Goal: Task Accomplishment & Management: Use online tool/utility

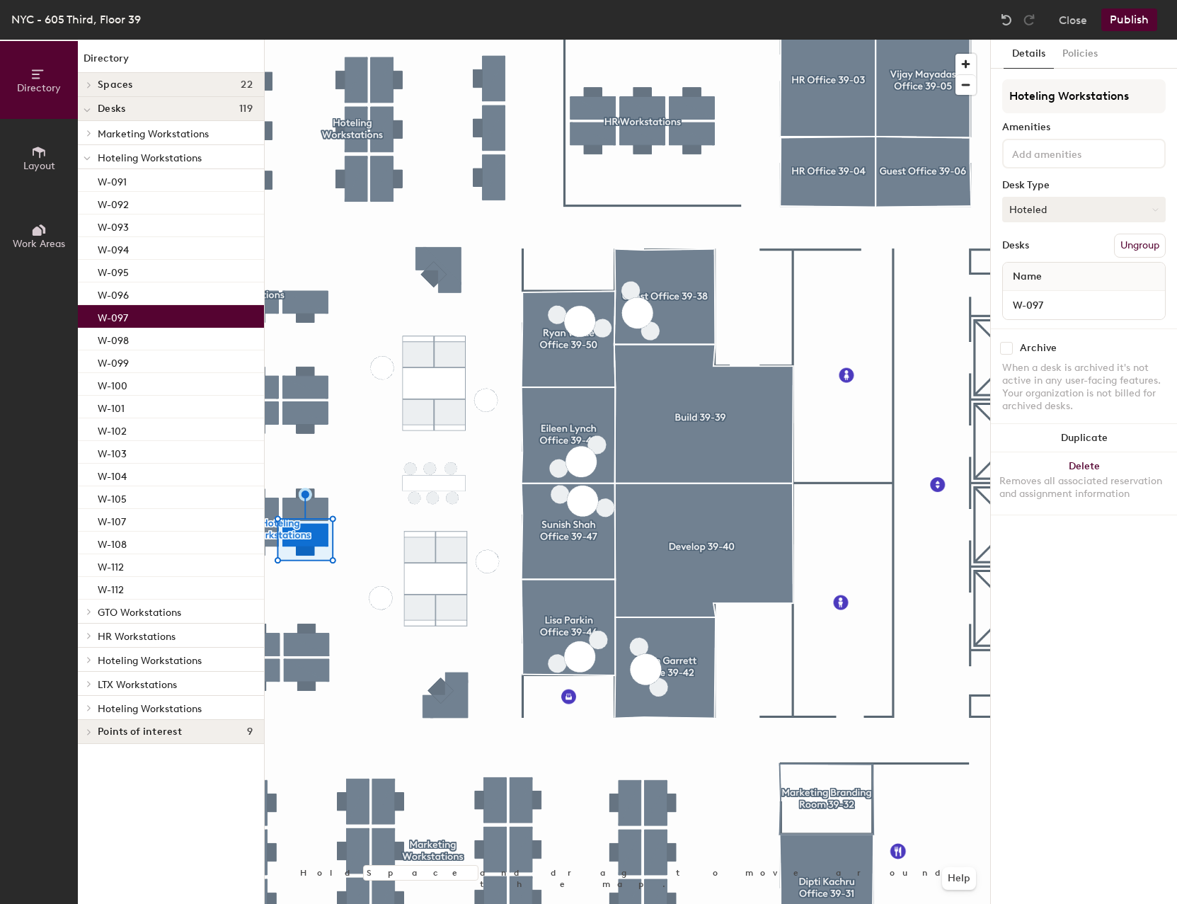
click at [1144, 214] on button "Hoteled" at bounding box center [1083, 209] width 163 height 25
click at [1045, 255] on div "Assigned" at bounding box center [1074, 253] width 142 height 21
click at [1120, 14] on button "Publish" at bounding box center [1129, 19] width 56 height 23
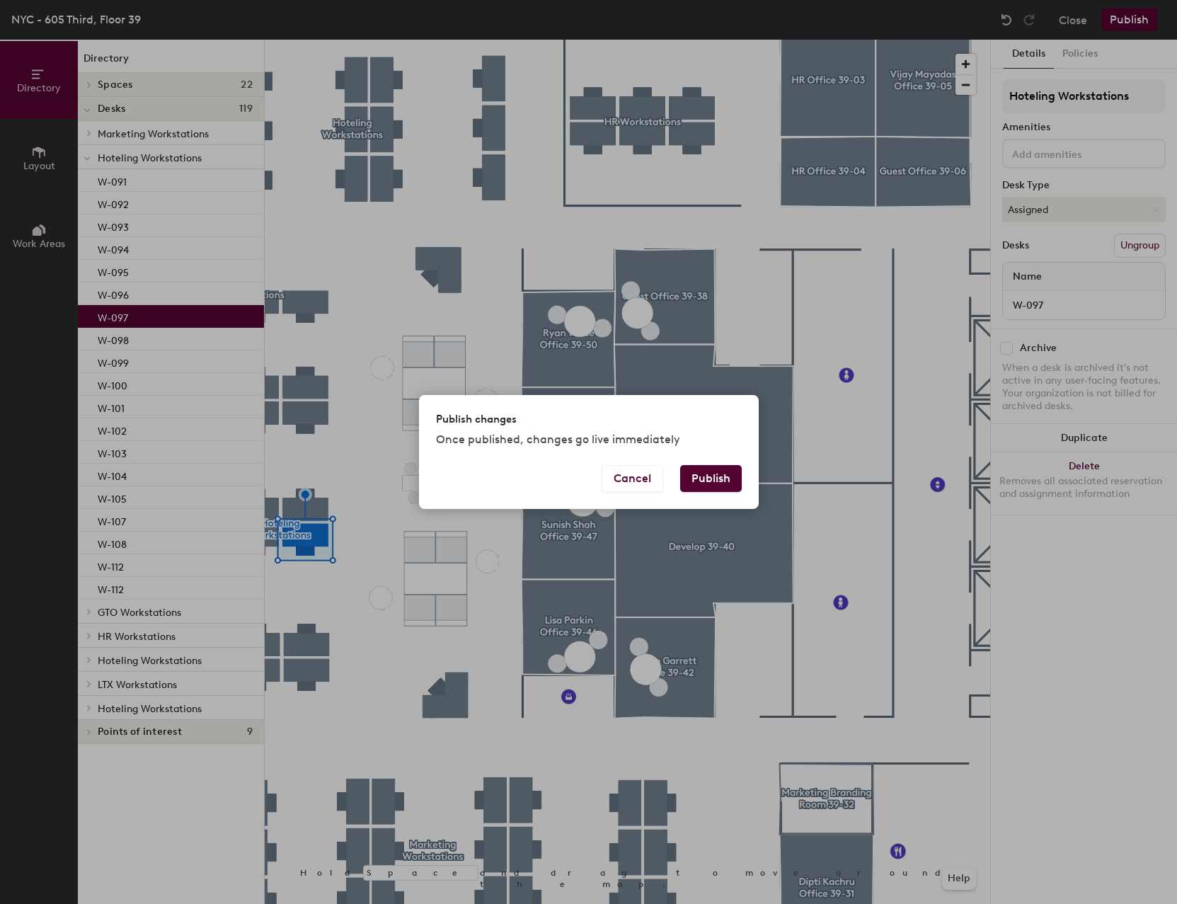
click at [716, 484] on button "Publish" at bounding box center [711, 478] width 62 height 27
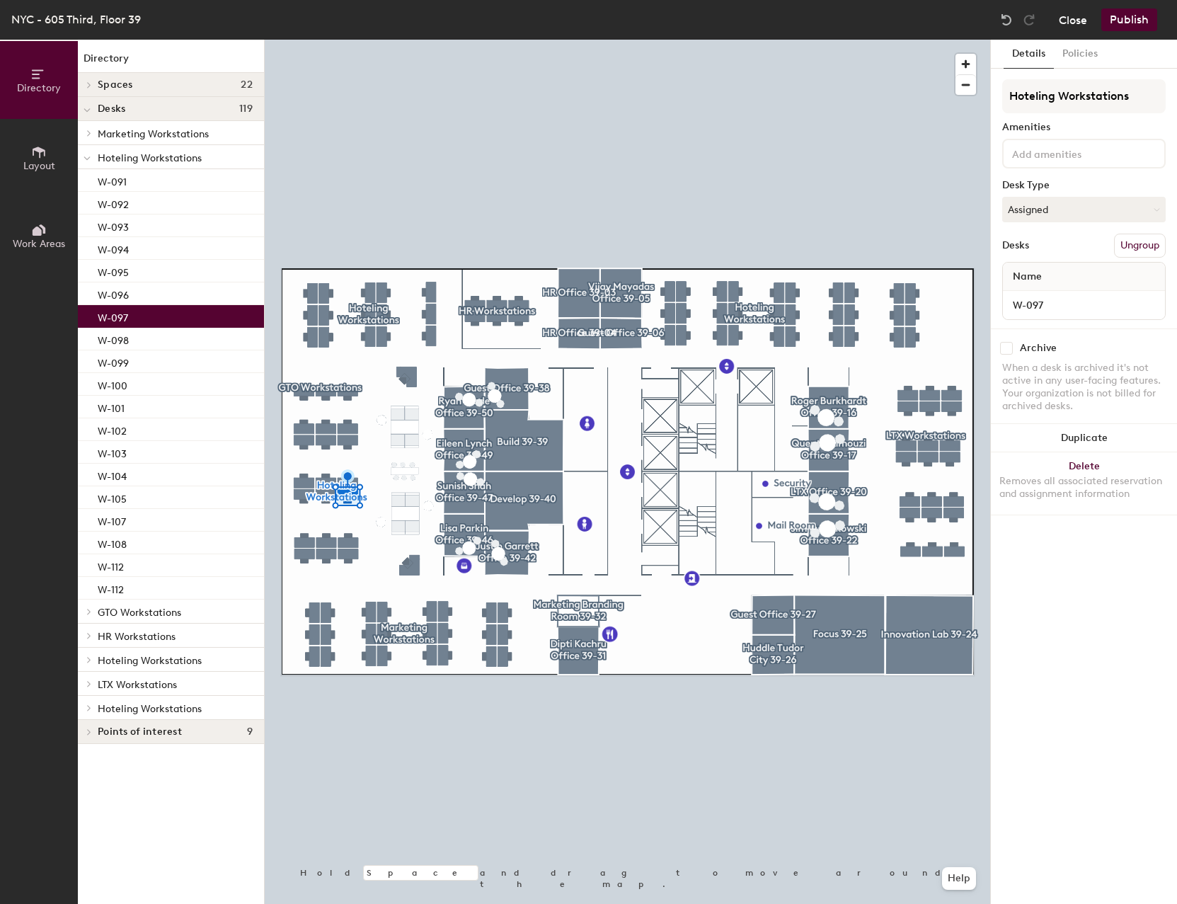
click at [1078, 23] on button "Close" at bounding box center [1073, 19] width 28 height 23
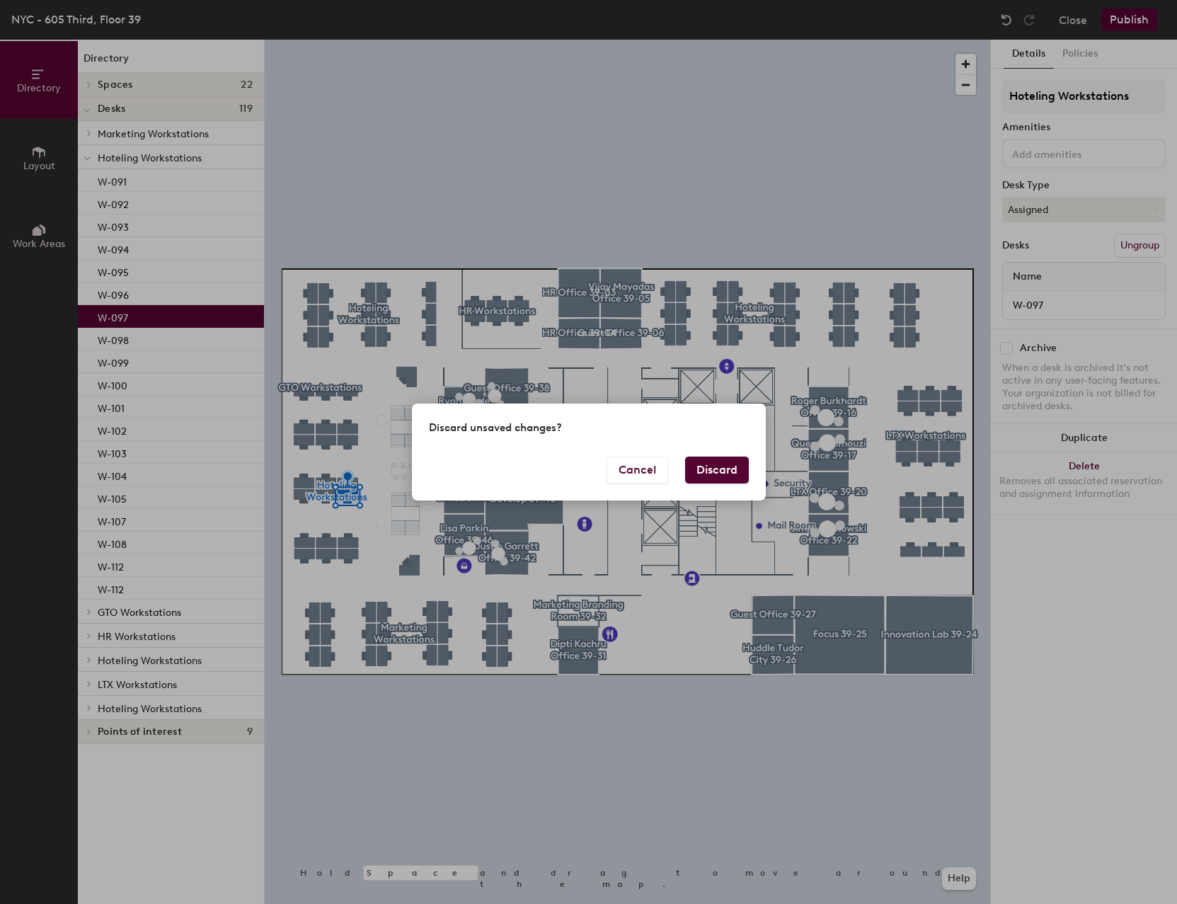
click at [692, 470] on button "Discard" at bounding box center [717, 469] width 64 height 27
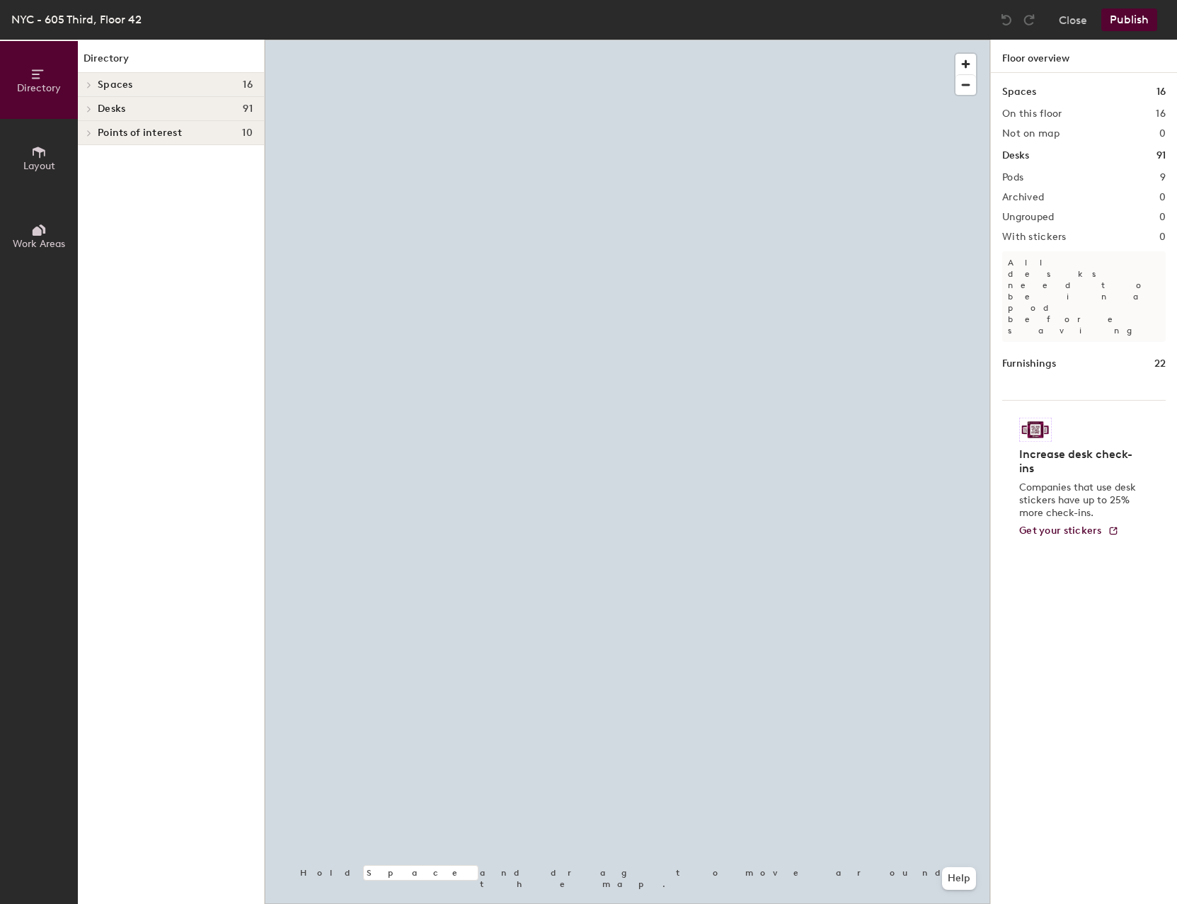
click at [742, 40] on div at bounding box center [627, 40] width 725 height 0
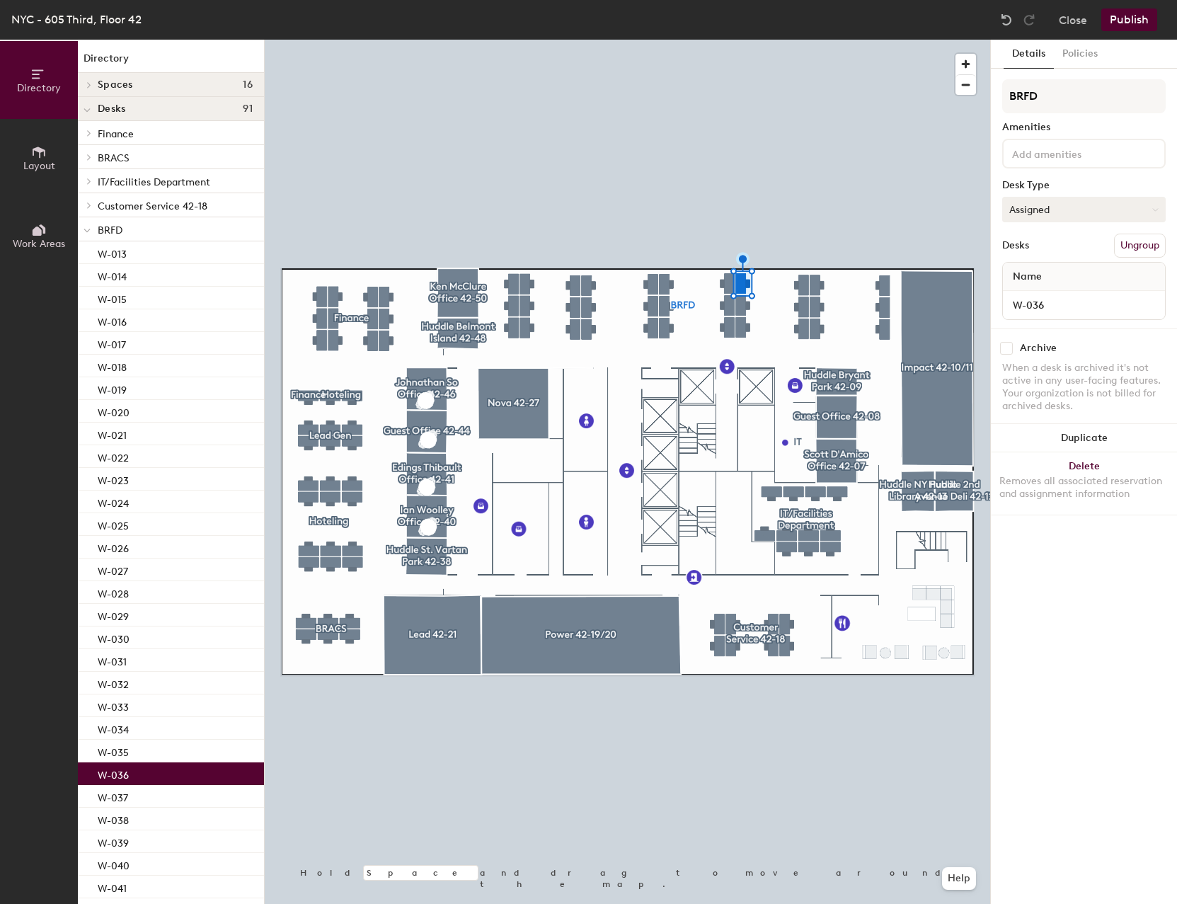
click at [1103, 214] on button "Assigned" at bounding box center [1083, 209] width 163 height 25
click at [1059, 297] on div "Hoteled" at bounding box center [1074, 295] width 142 height 21
click at [1132, 20] on button "Publish" at bounding box center [1129, 19] width 56 height 23
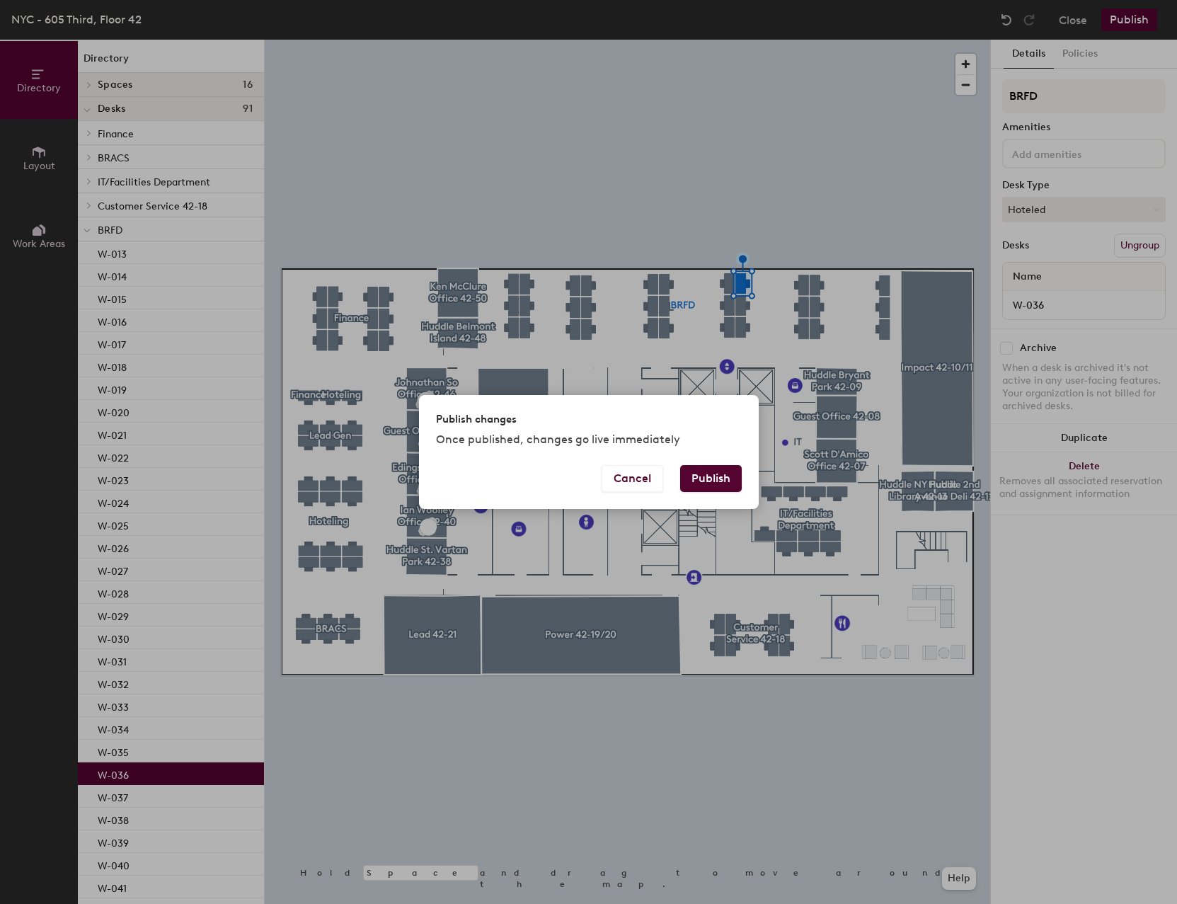
click at [718, 479] on button "Publish" at bounding box center [711, 478] width 62 height 27
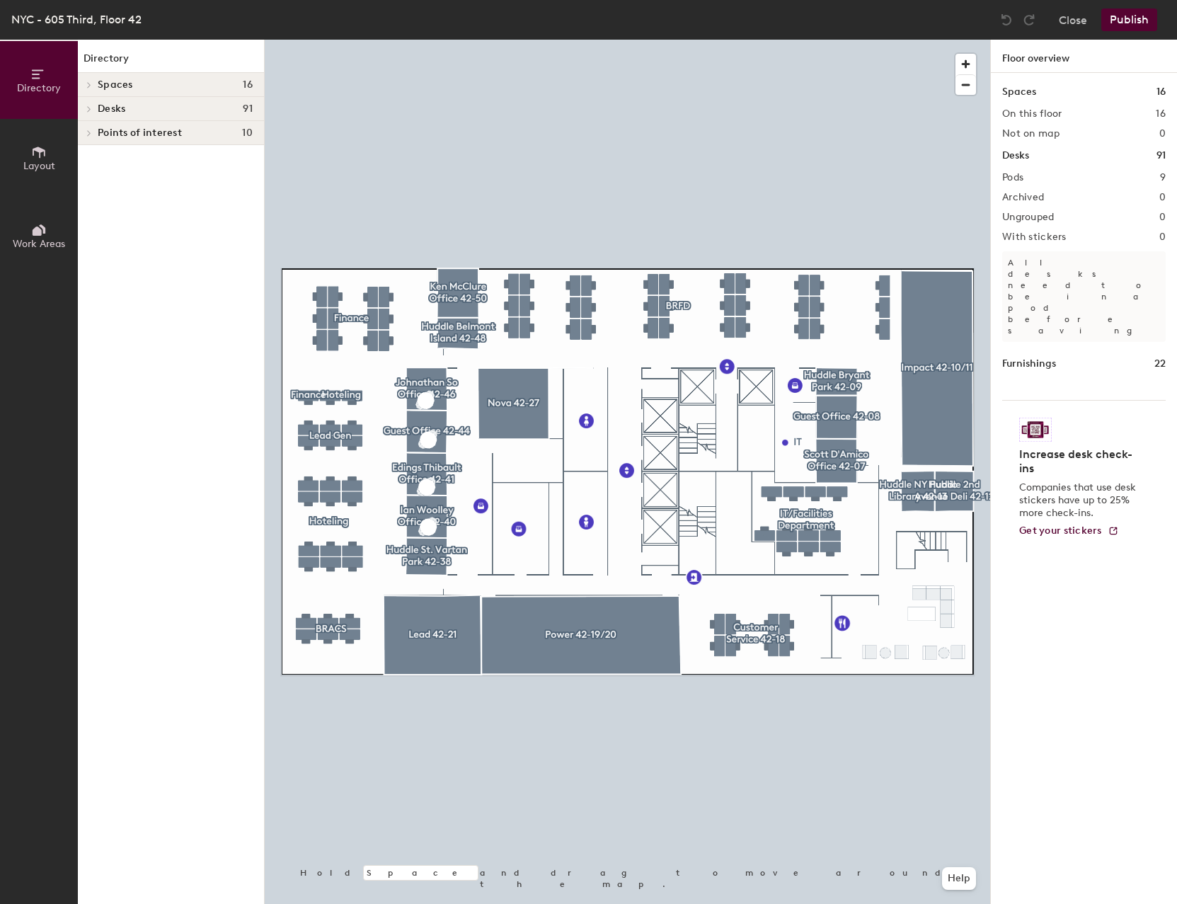
click at [654, 40] on div at bounding box center [627, 40] width 725 height 0
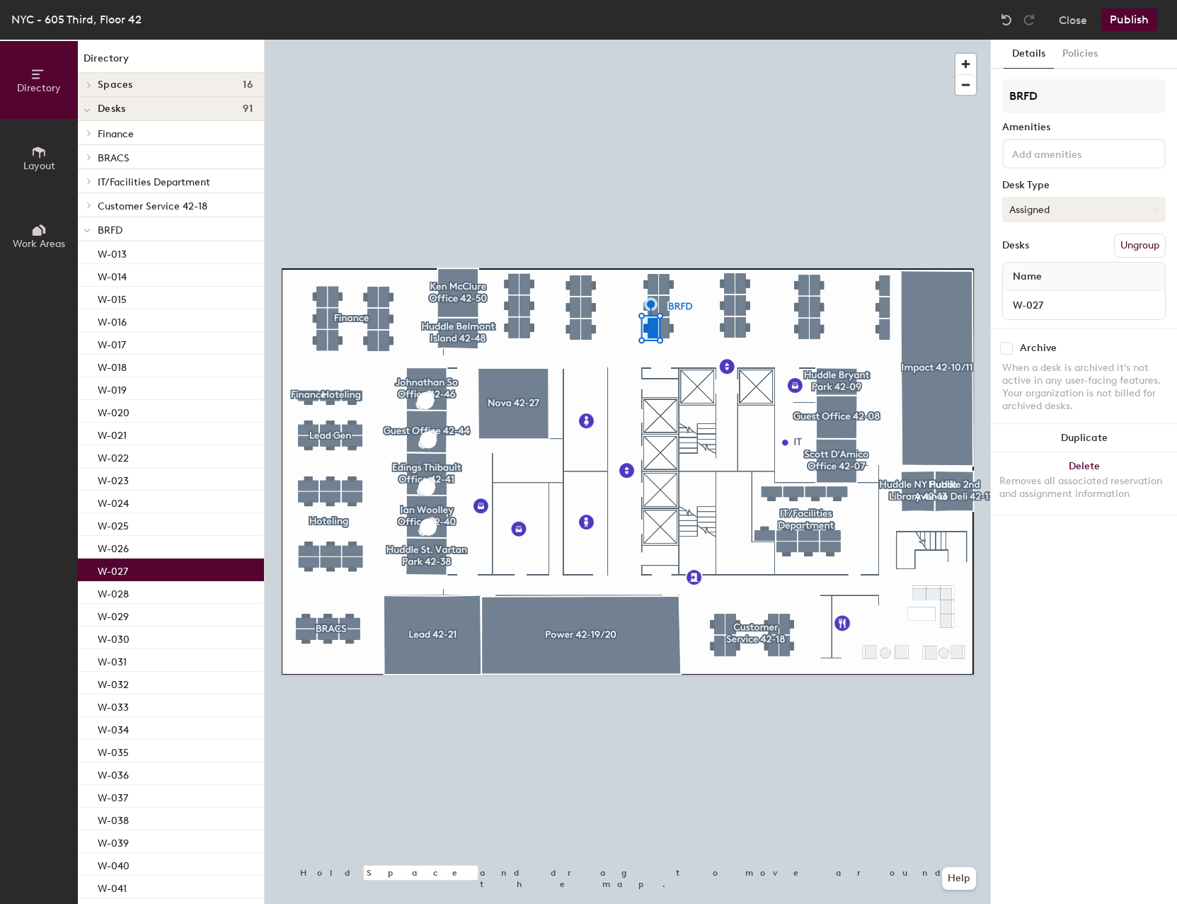
click at [1150, 207] on button "Assigned" at bounding box center [1083, 209] width 163 height 25
click at [1063, 293] on div "Hoteled" at bounding box center [1074, 295] width 142 height 21
click at [1083, 52] on button "Policies" at bounding box center [1080, 54] width 52 height 29
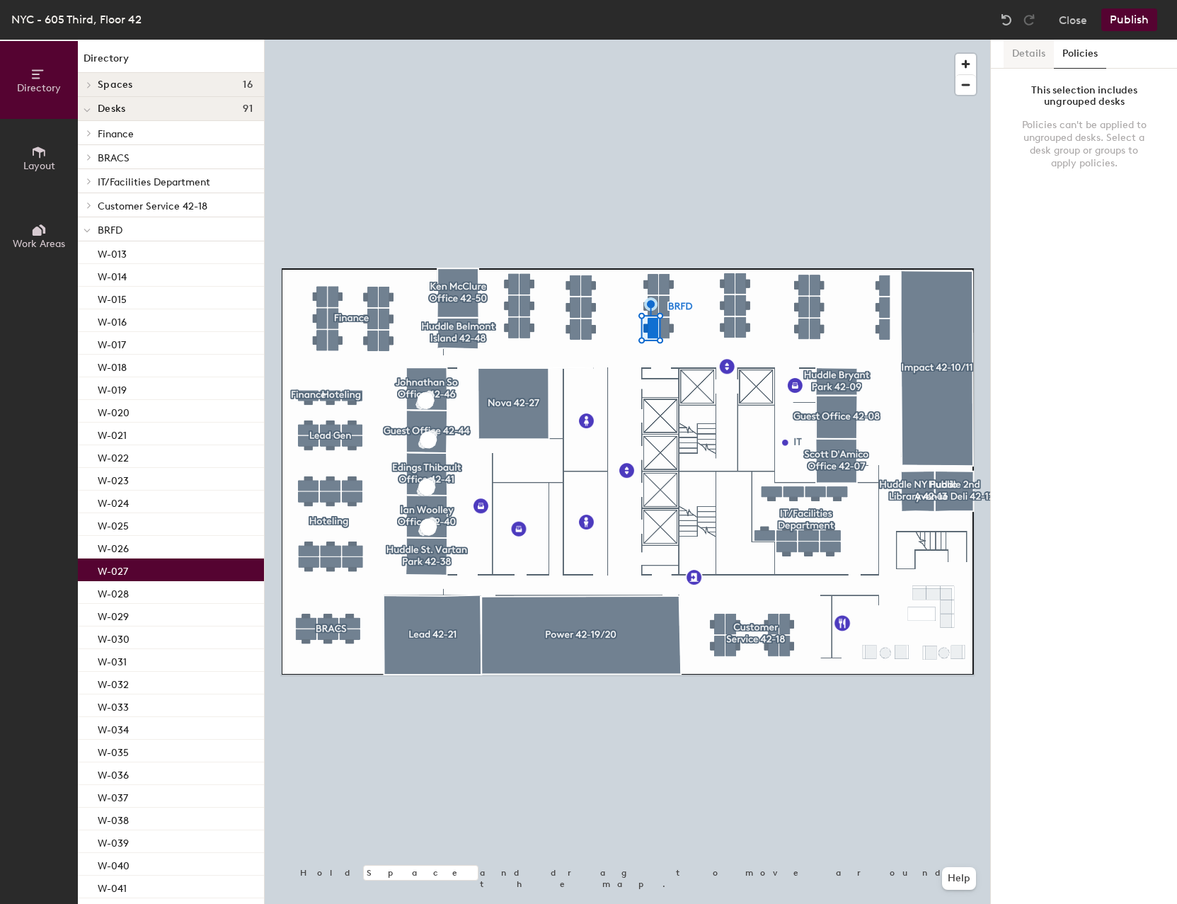
click at [1025, 60] on button "Details" at bounding box center [1028, 54] width 50 height 29
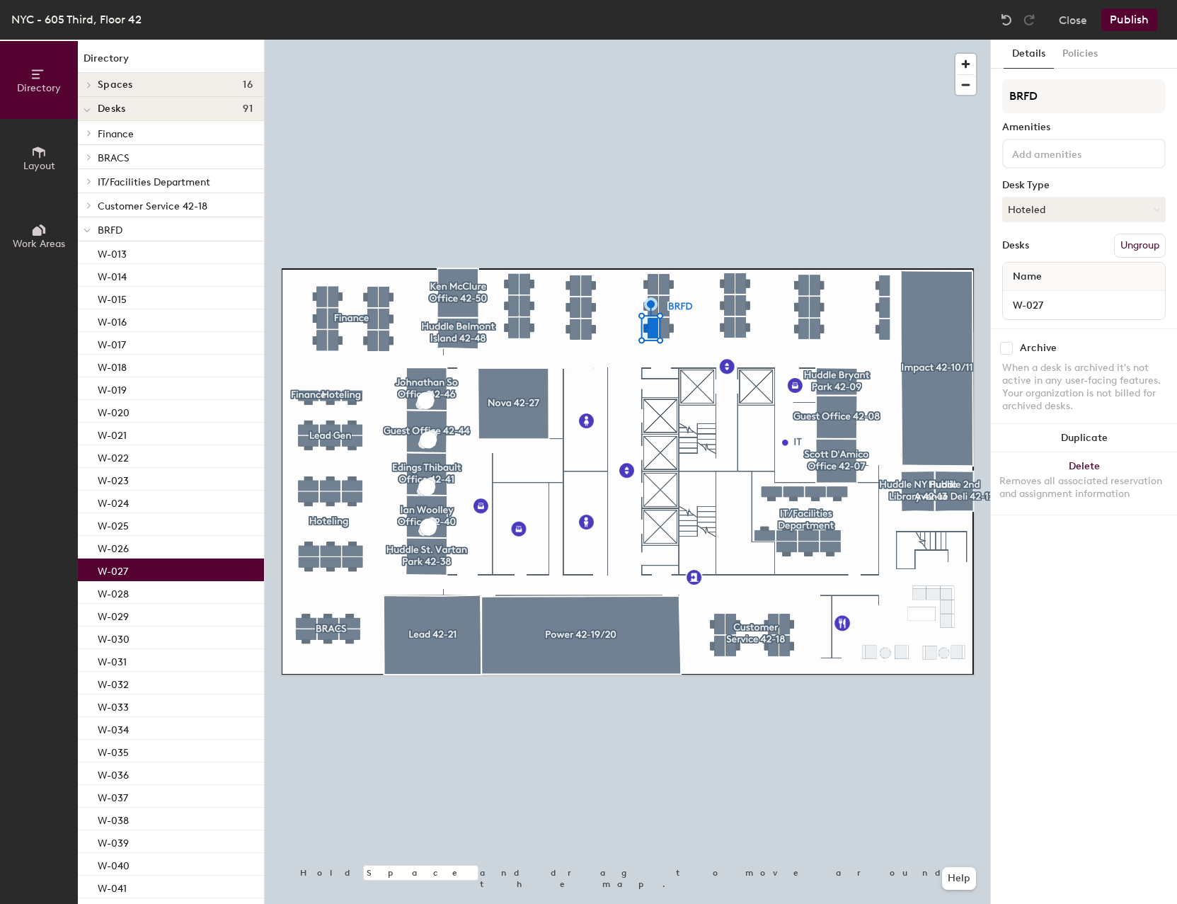
click at [1143, 23] on button "Publish" at bounding box center [1129, 19] width 56 height 23
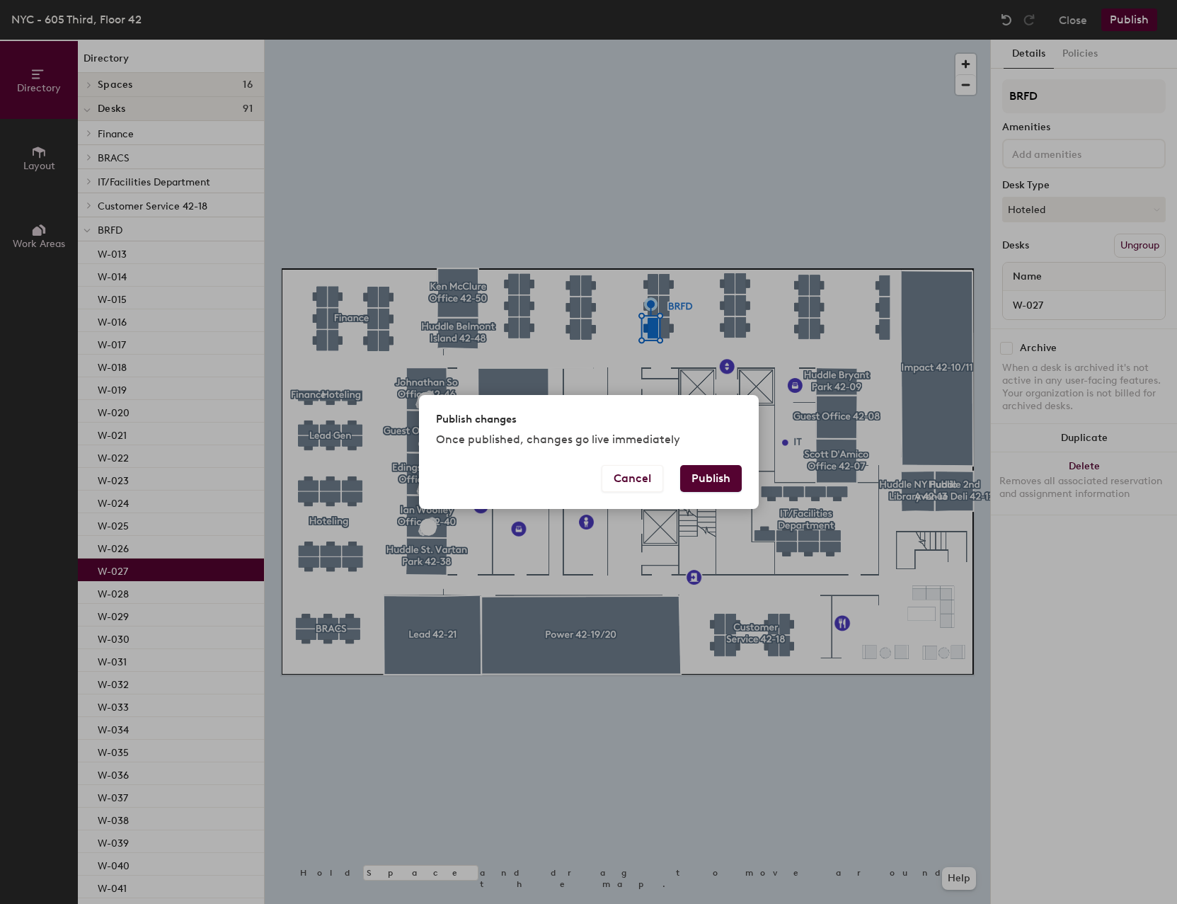
click at [720, 483] on button "Publish" at bounding box center [711, 478] width 62 height 27
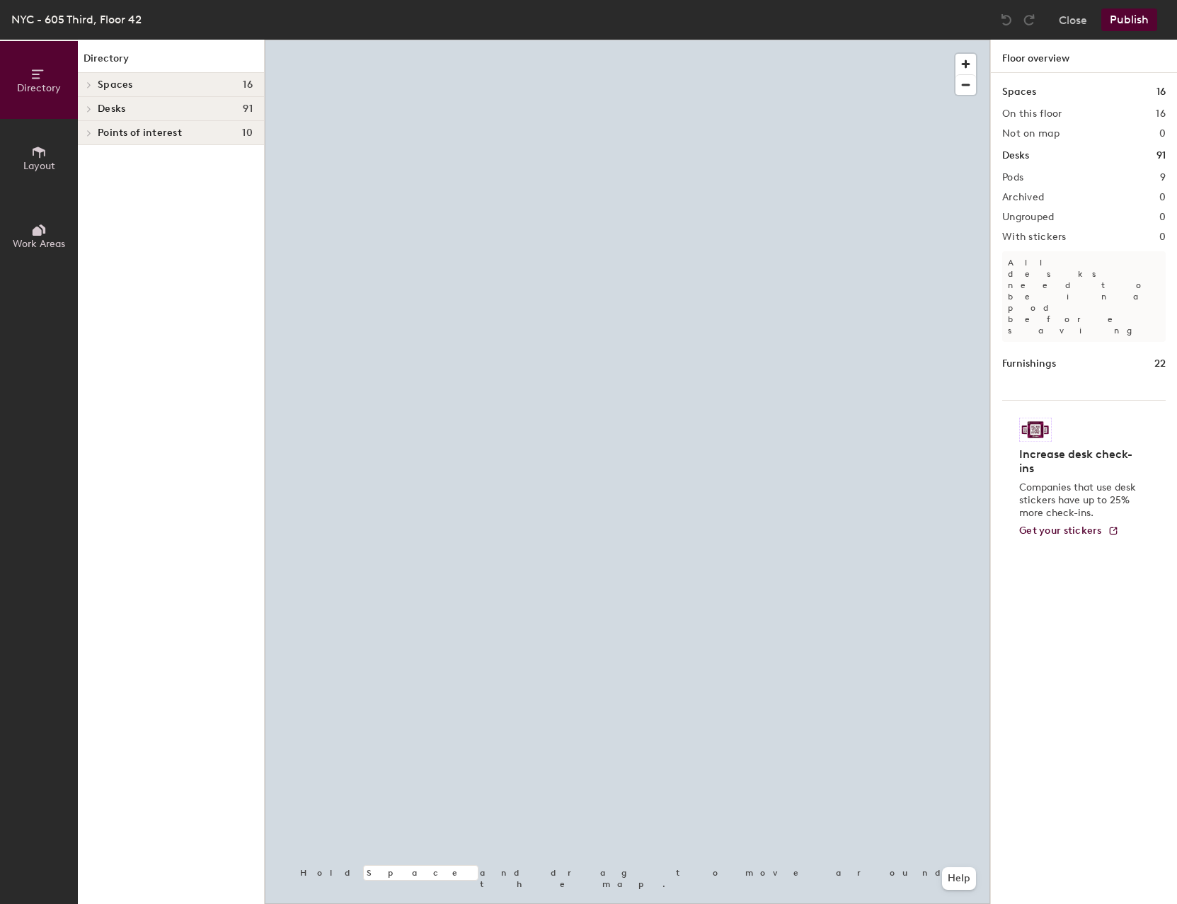
click at [529, 40] on div at bounding box center [627, 40] width 725 height 0
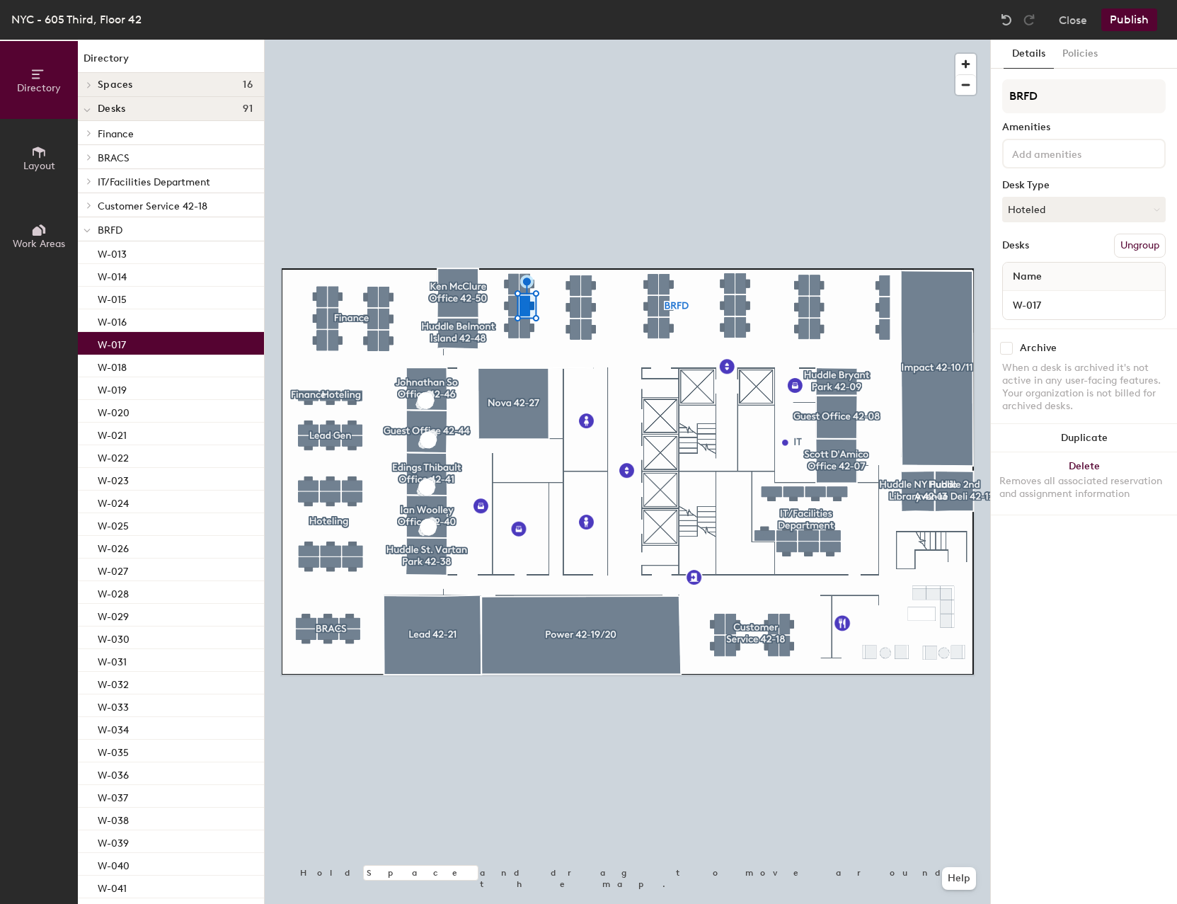
click at [509, 40] on div at bounding box center [627, 40] width 725 height 0
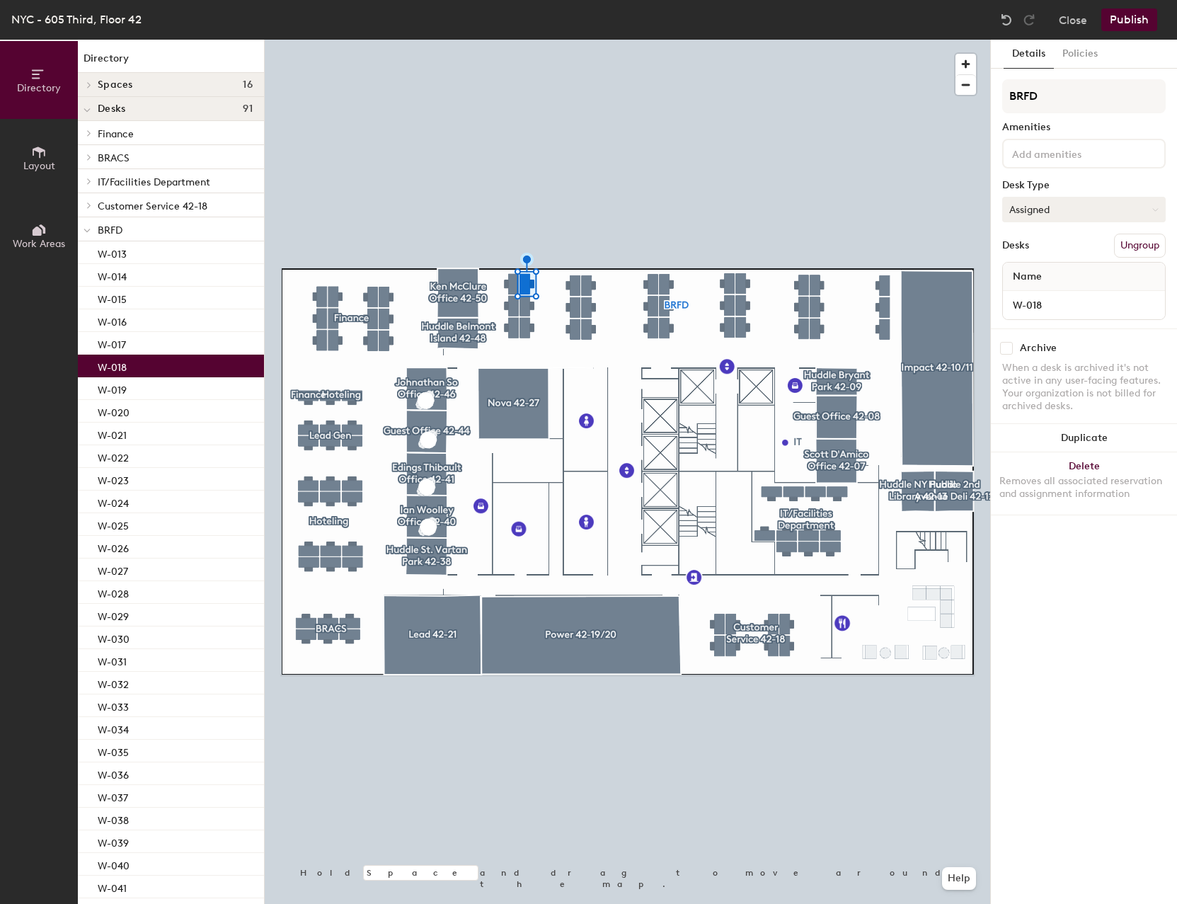
click at [1107, 202] on button "Assigned" at bounding box center [1083, 209] width 163 height 25
click at [1049, 298] on div "Hoteled" at bounding box center [1074, 295] width 142 height 21
click at [1139, 13] on button "Publish" at bounding box center [1129, 19] width 56 height 23
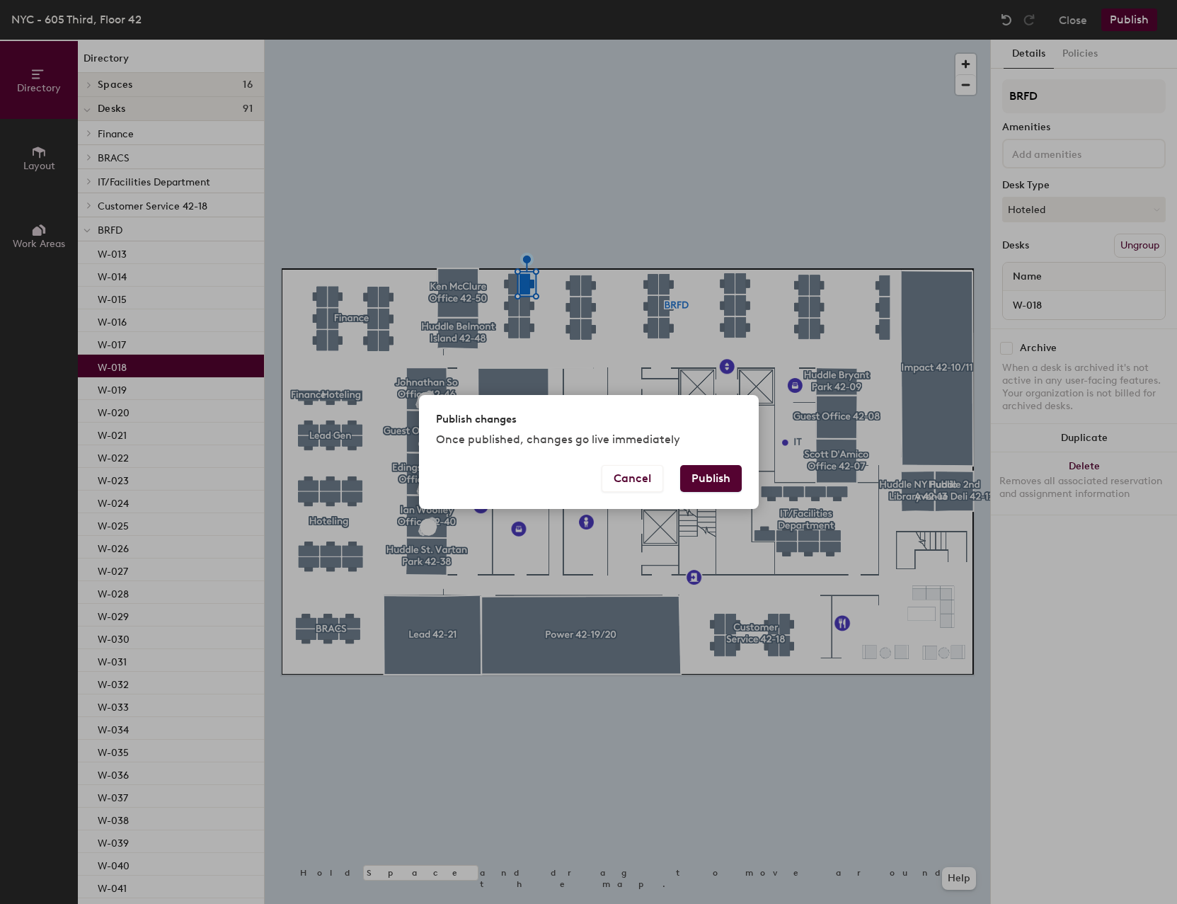
click at [711, 473] on button "Publish" at bounding box center [711, 478] width 62 height 27
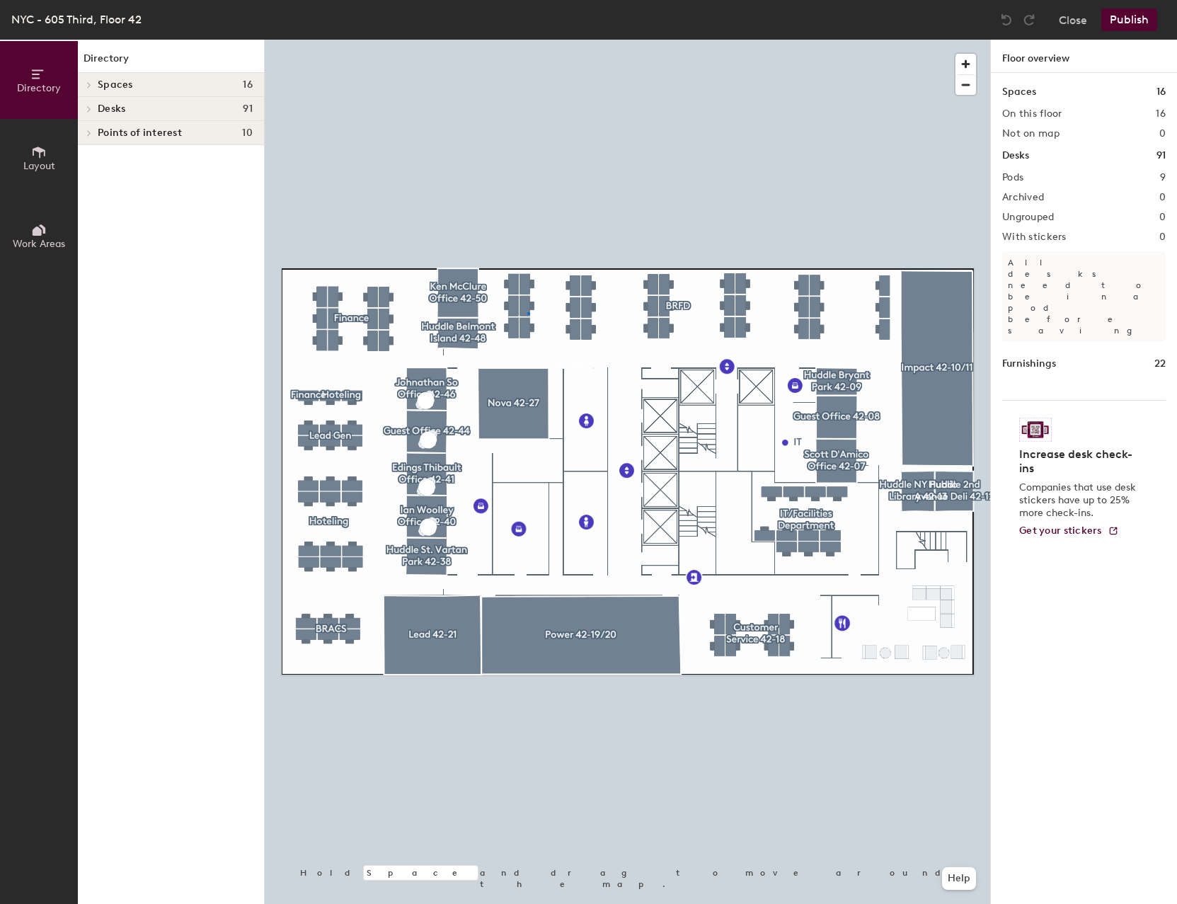
click at [527, 40] on div at bounding box center [627, 40] width 725 height 0
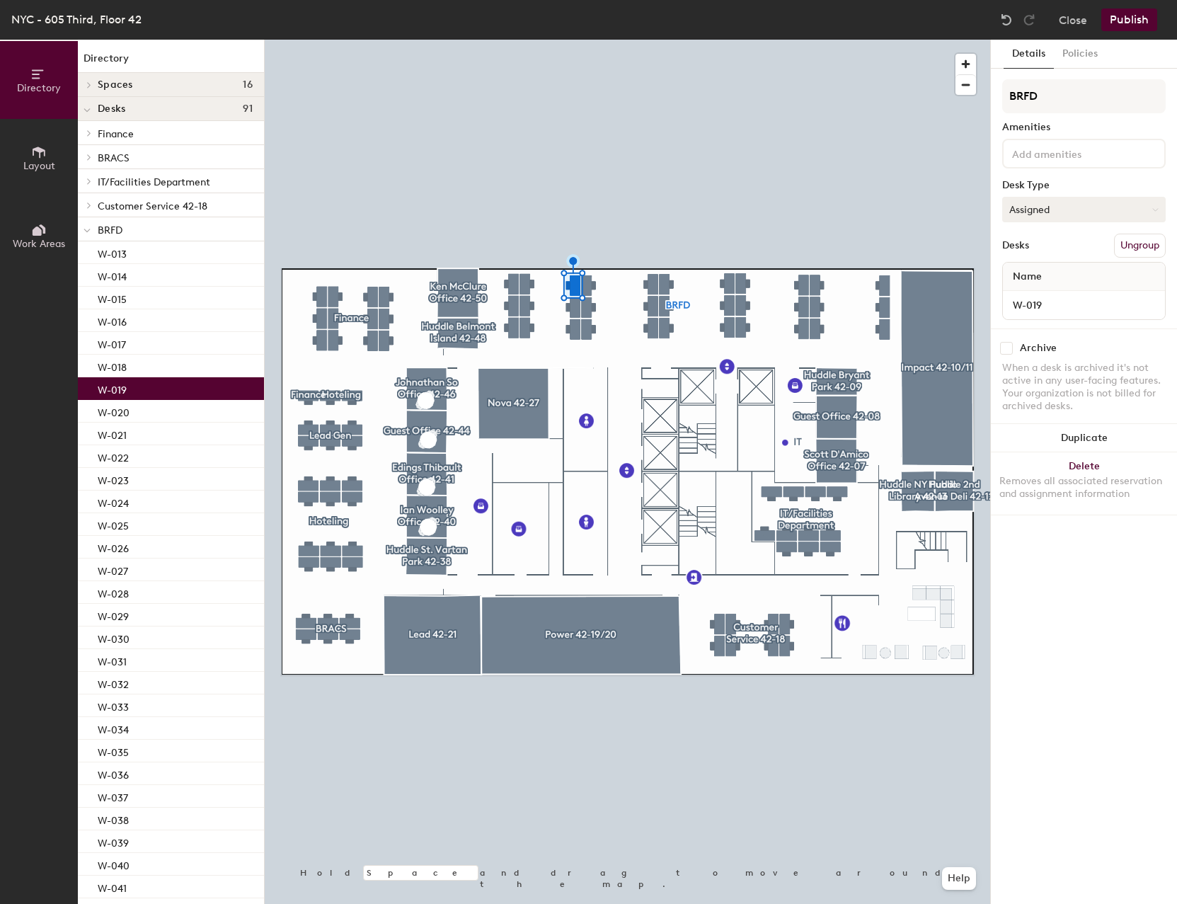
click at [1100, 205] on button "Assigned" at bounding box center [1083, 209] width 163 height 25
click at [1049, 288] on div "Hoteled" at bounding box center [1074, 295] width 142 height 21
click at [1134, 19] on button "Publish" at bounding box center [1129, 19] width 56 height 23
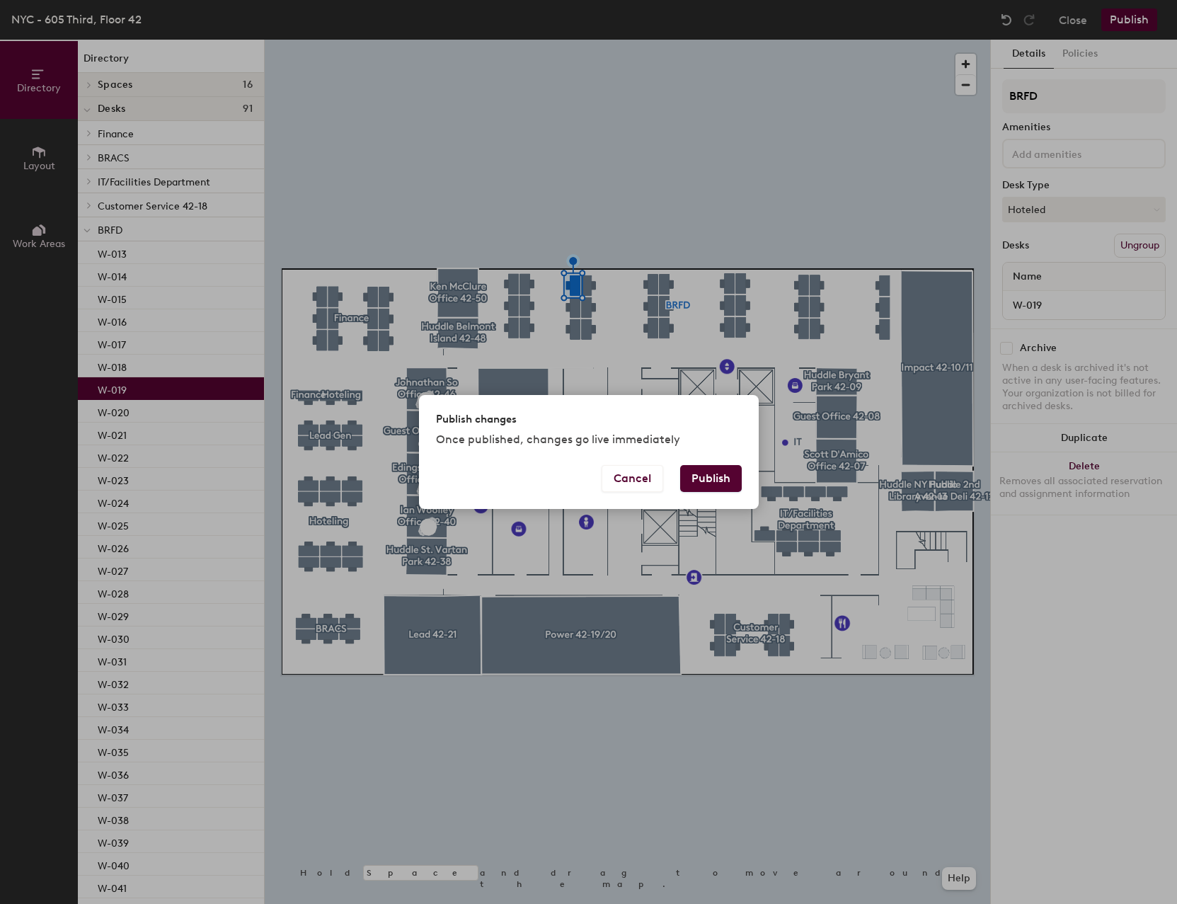
click at [730, 480] on button "Publish" at bounding box center [711, 478] width 62 height 27
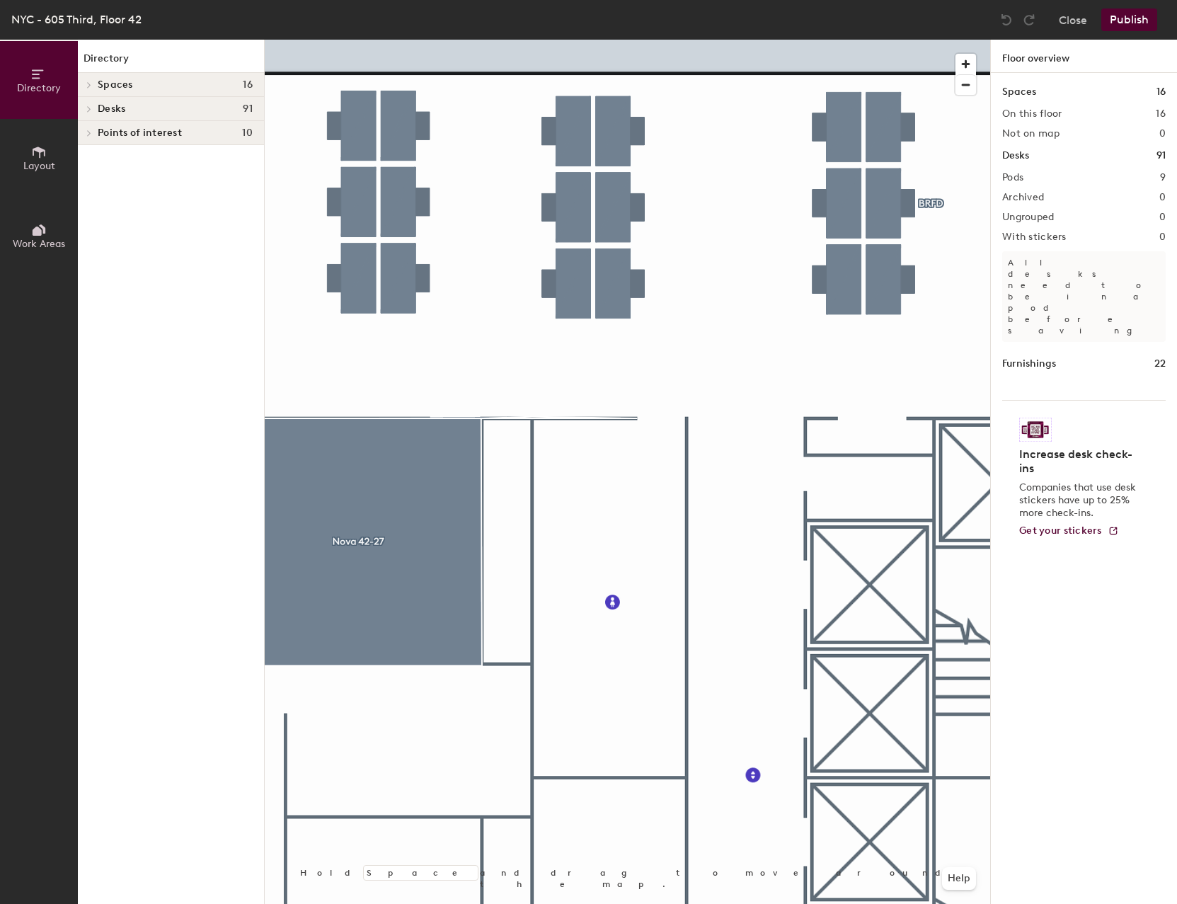
click at [577, 40] on div at bounding box center [627, 40] width 725 height 0
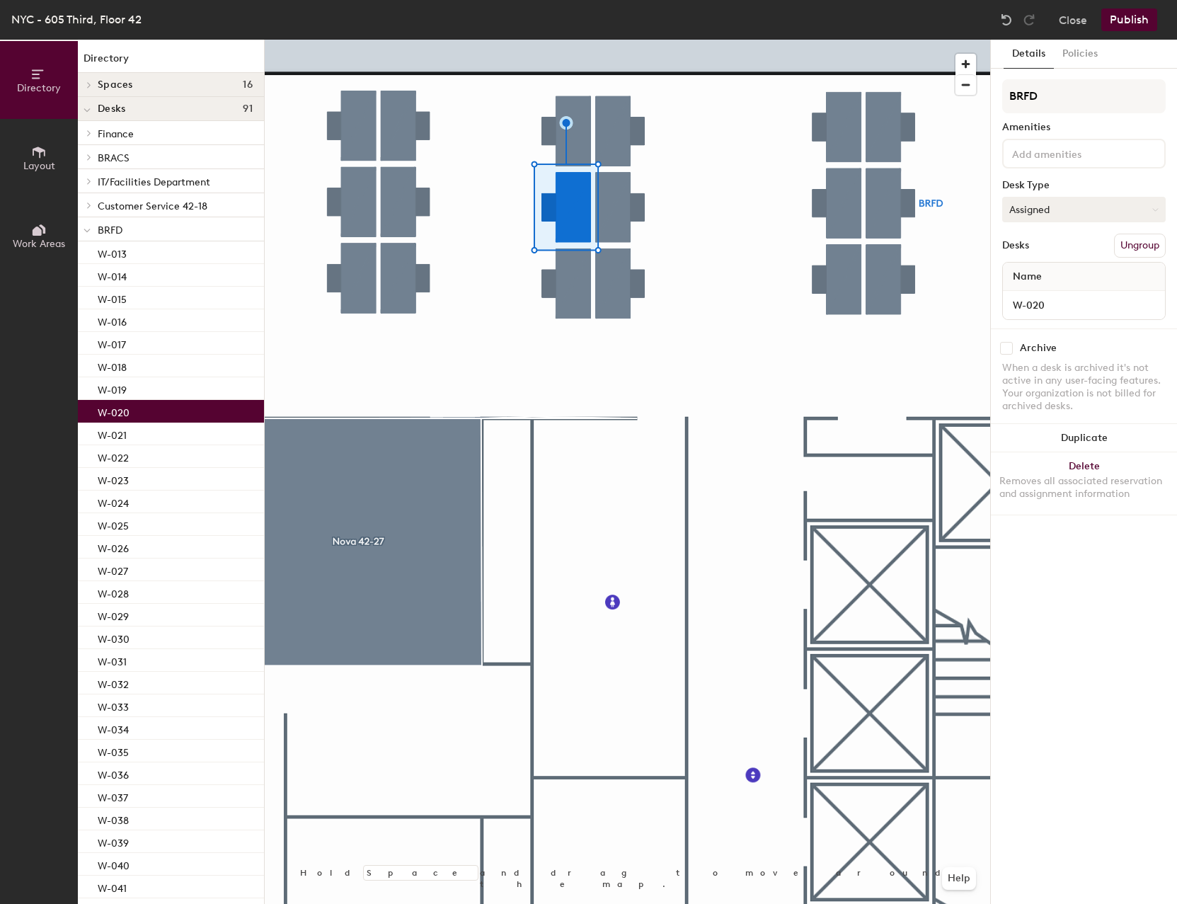
click at [1050, 202] on button "Assigned" at bounding box center [1083, 209] width 163 height 25
click at [1036, 290] on div "Hoteled" at bounding box center [1074, 295] width 142 height 21
click at [1128, 20] on button "Publish" at bounding box center [1129, 19] width 56 height 23
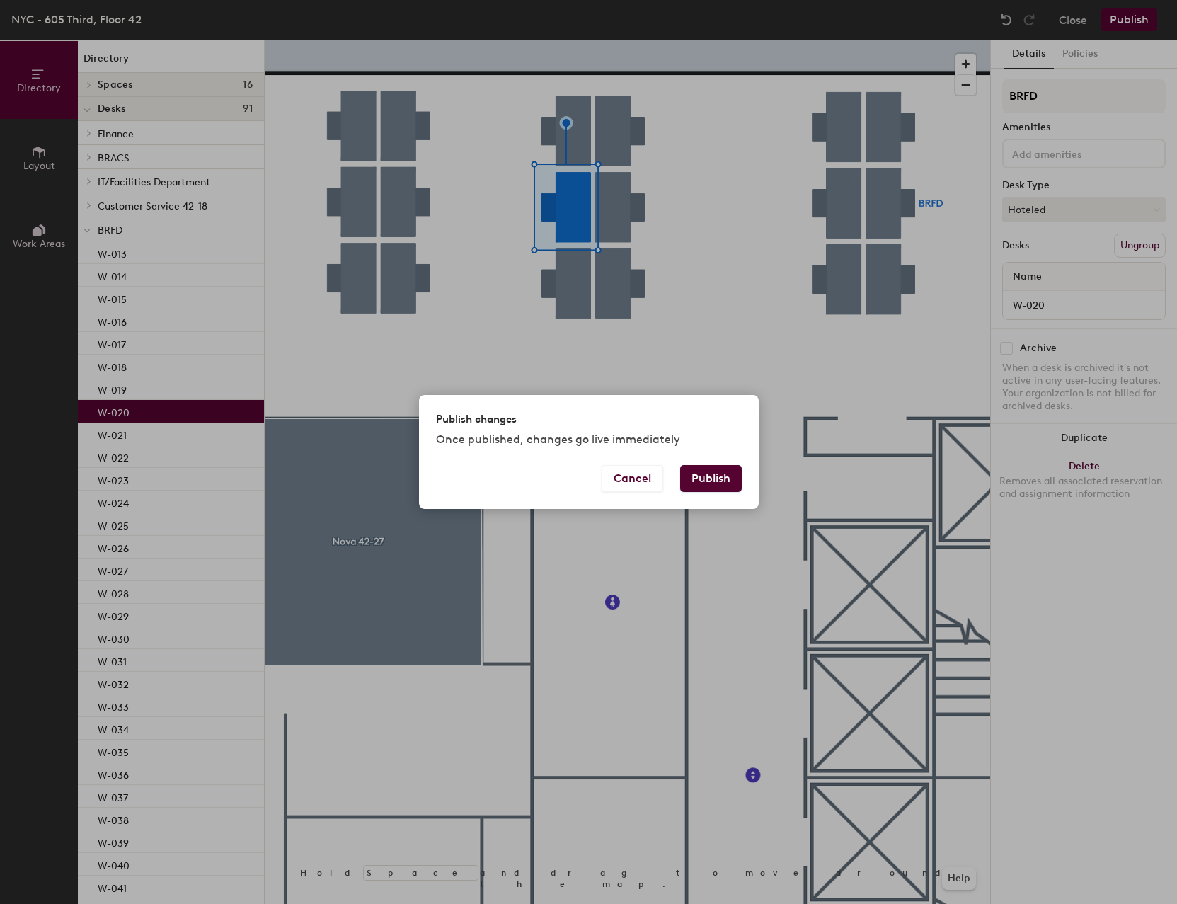
click at [703, 478] on button "Publish" at bounding box center [711, 478] width 62 height 27
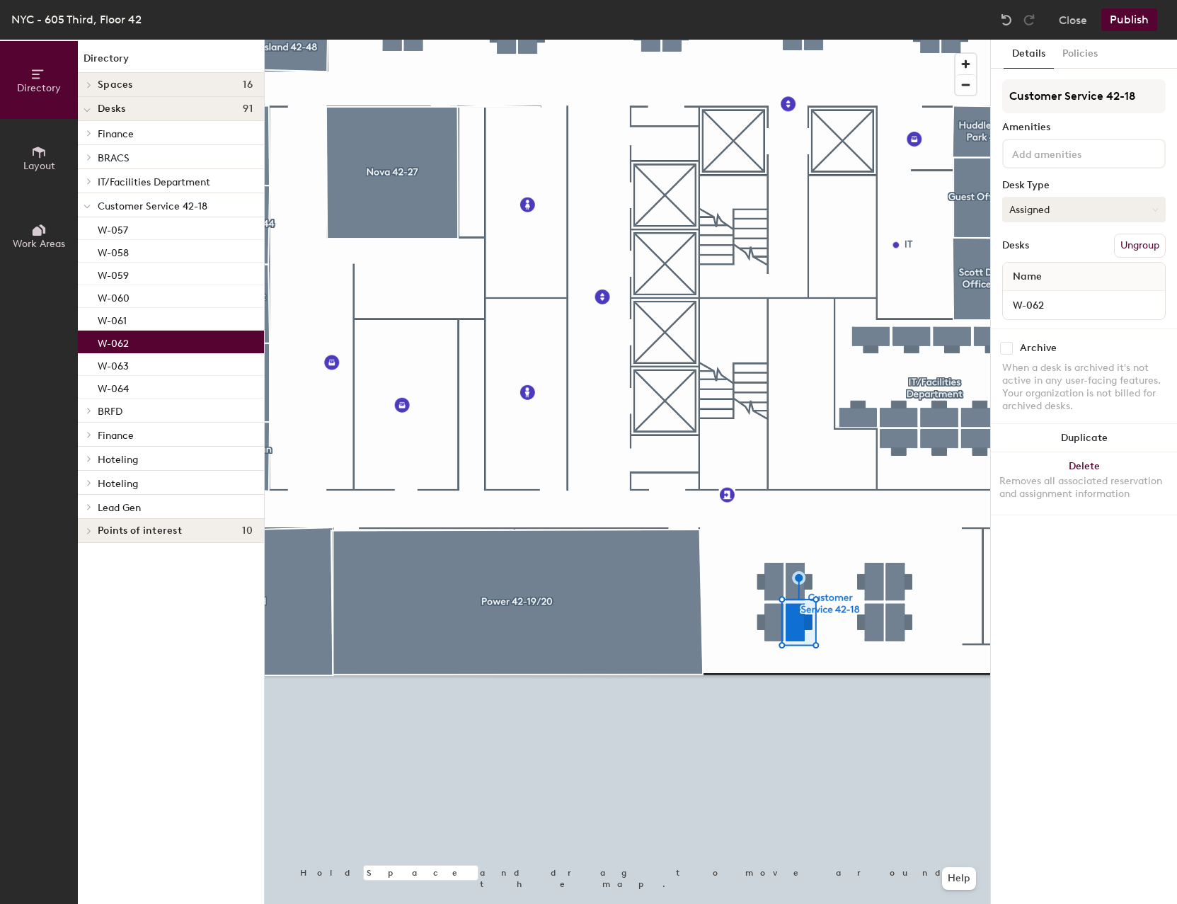
click at [1088, 207] on button "Assigned" at bounding box center [1083, 209] width 163 height 25
click at [1043, 293] on div "Hoteled" at bounding box center [1074, 295] width 142 height 21
click at [1136, 16] on button "Publish" at bounding box center [1129, 19] width 56 height 23
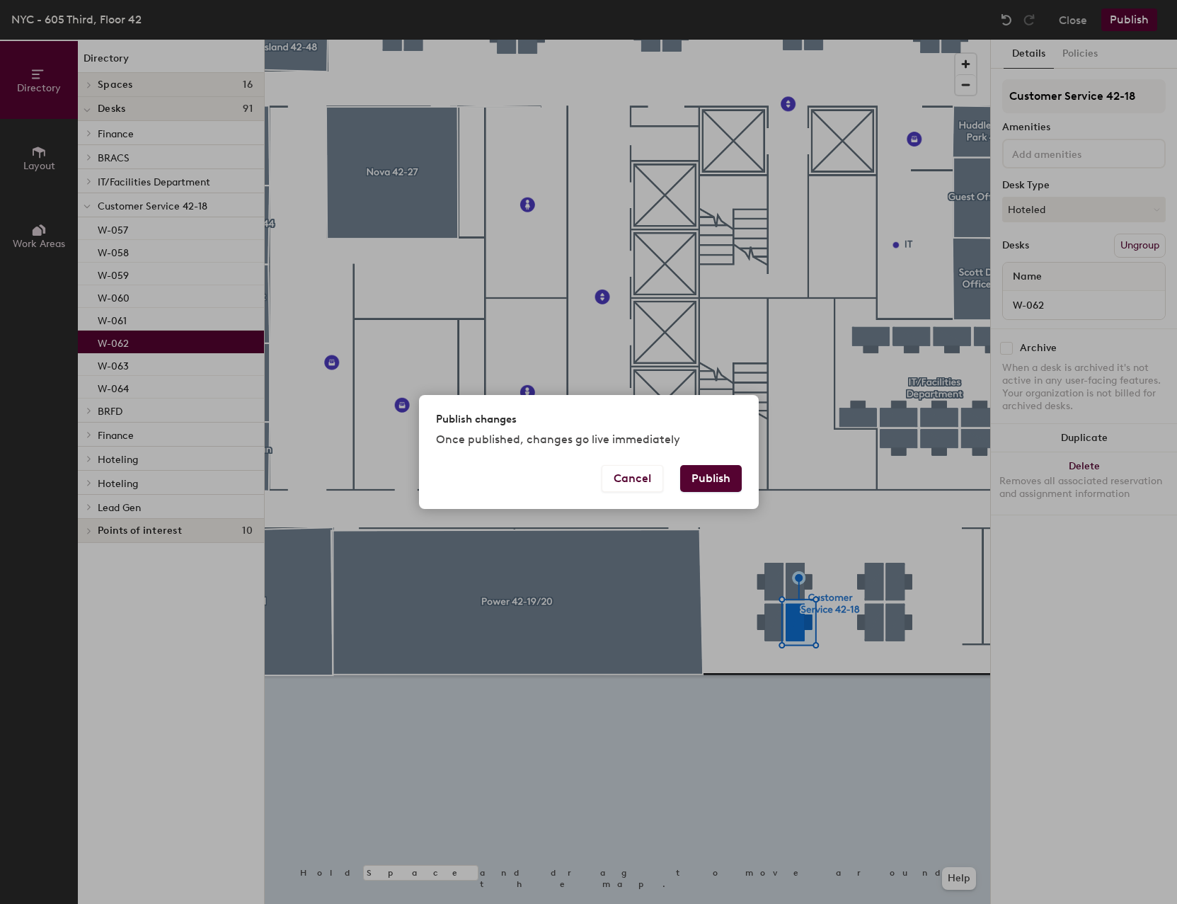
drag, startPoint x: 704, startPoint y: 476, endPoint x: 703, endPoint y: 467, distance: 9.3
click at [704, 477] on button "Publish" at bounding box center [711, 478] width 62 height 27
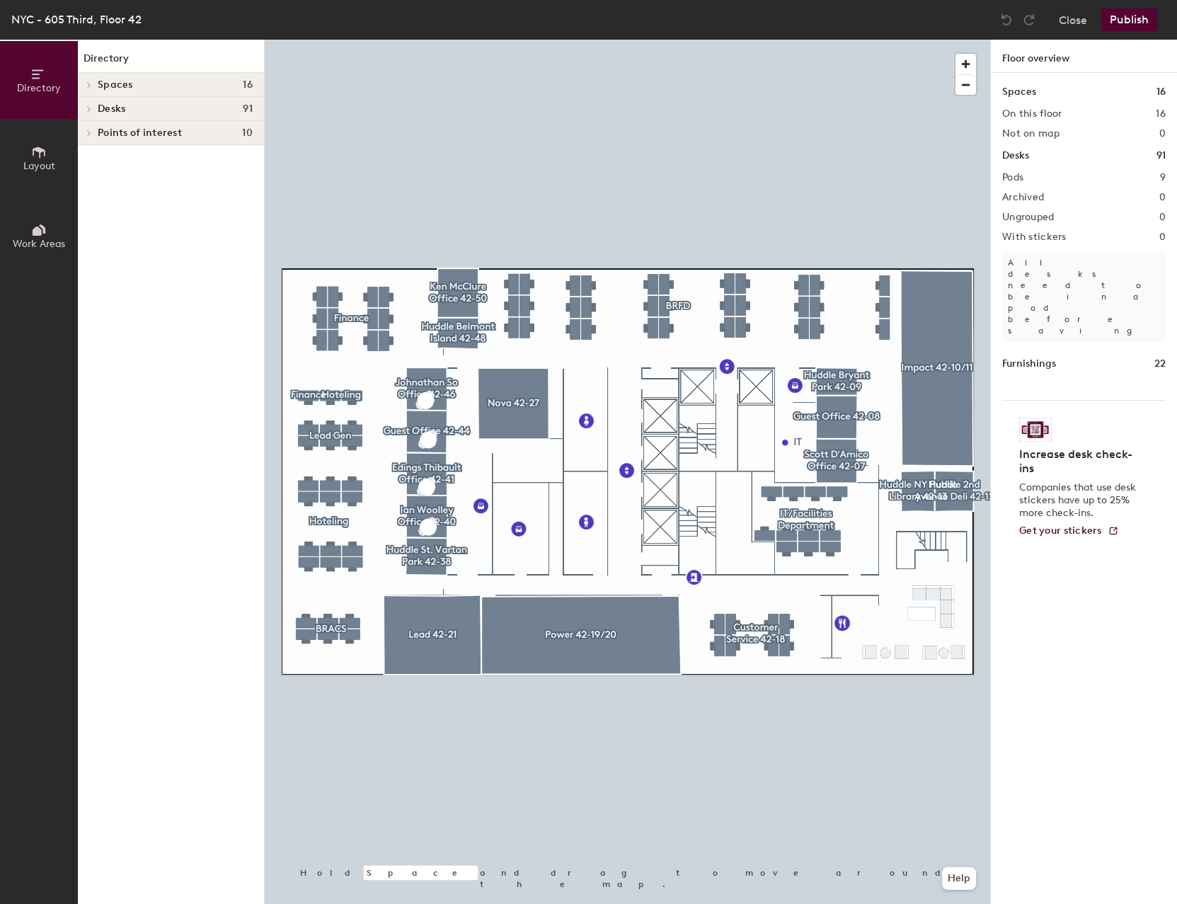
click at [1003, 154] on h1 "Desks" at bounding box center [1015, 156] width 27 height 16
click at [93, 113] on div at bounding box center [87, 108] width 18 height 23
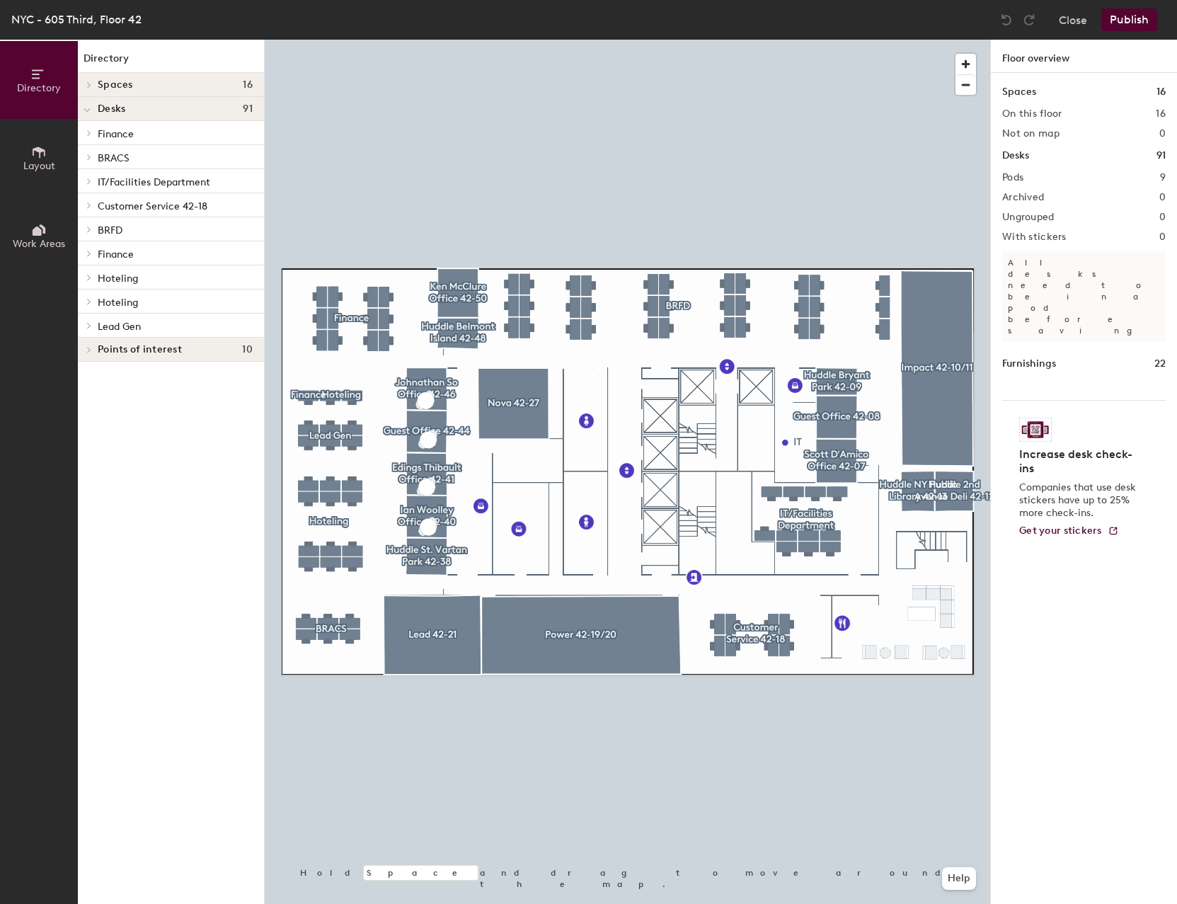
click at [137, 205] on span "Customer Service 42-18" at bounding box center [153, 206] width 110 height 12
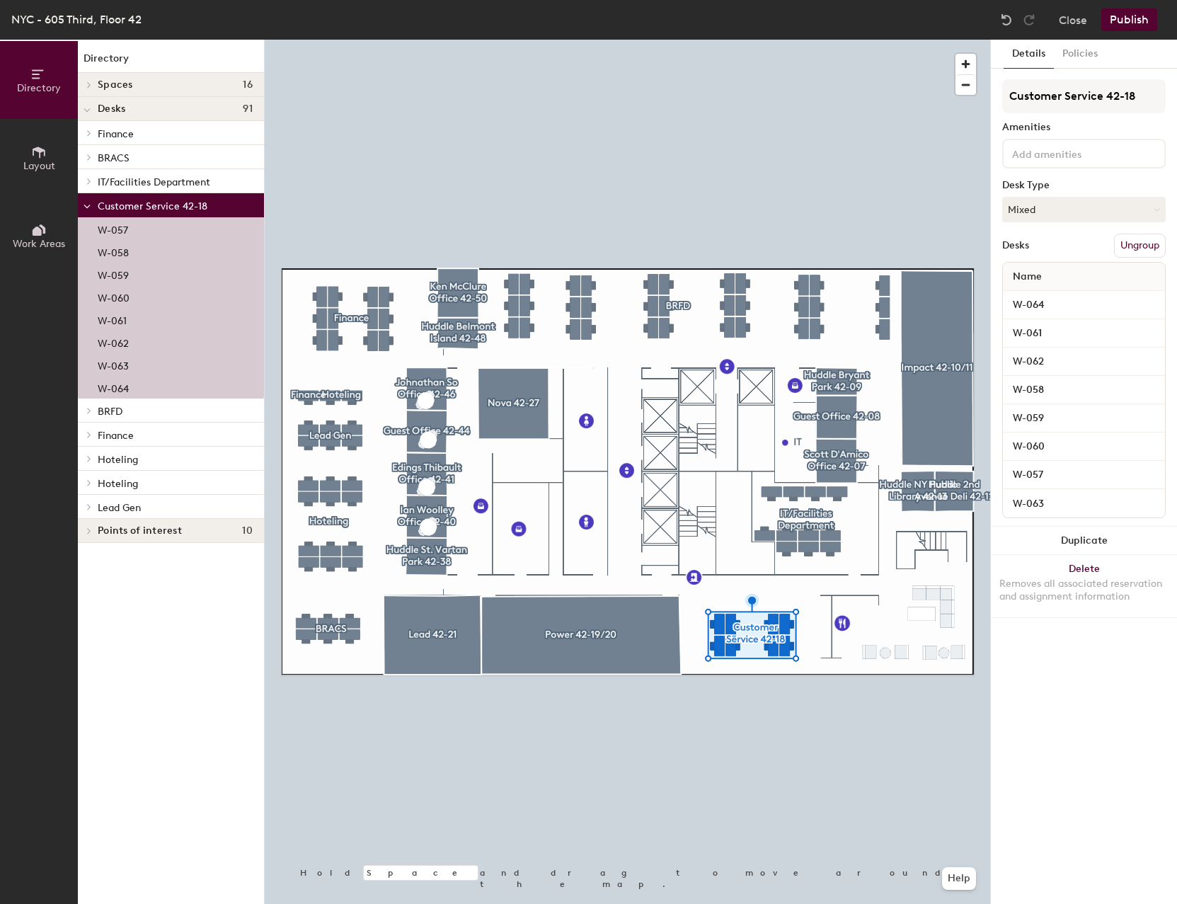
click at [1097, 196] on div "Customer Service 42-18 Amenities Desk Type Mixed Desks Ungroup Name W-064 W-061…" at bounding box center [1083, 302] width 163 height 447
click at [1096, 51] on button "Policies" at bounding box center [1080, 54] width 52 height 29
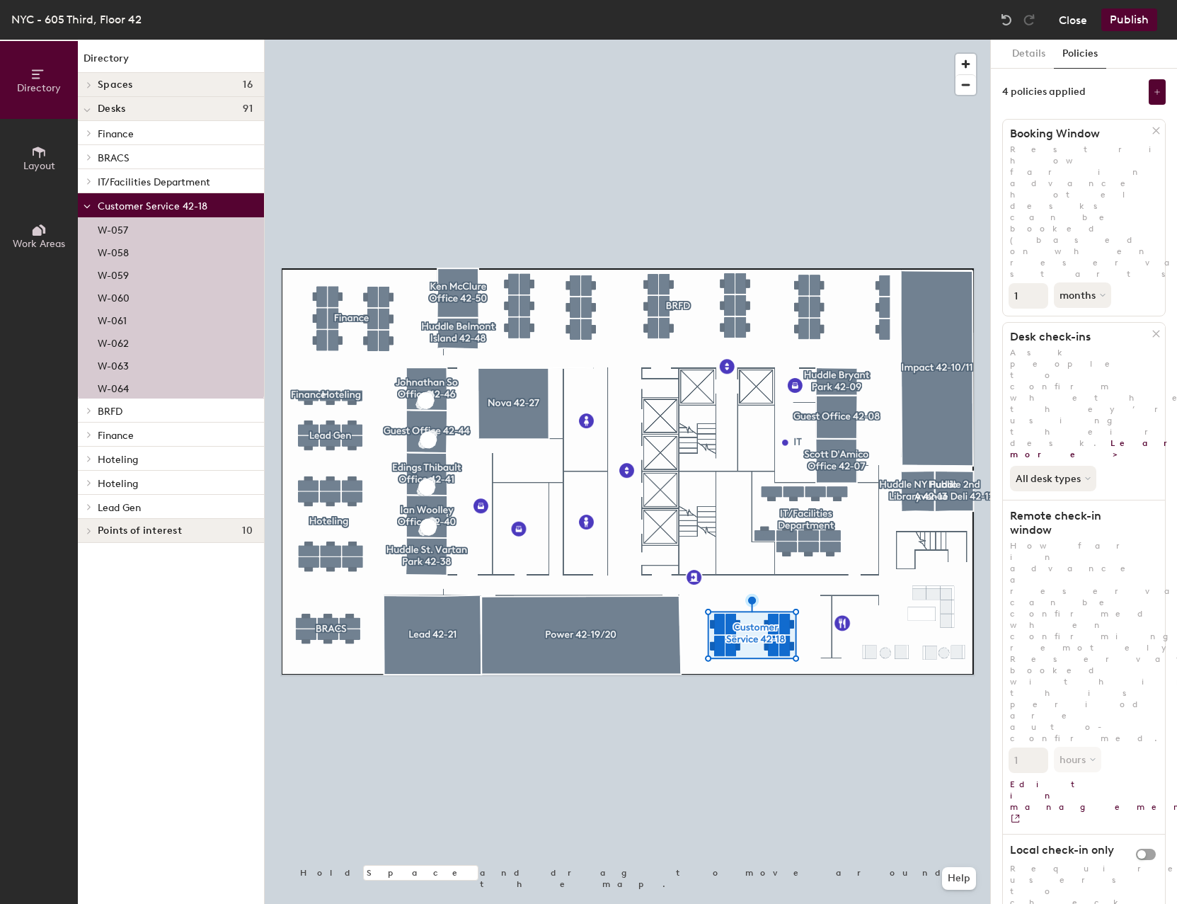
click at [1064, 19] on button "Close" at bounding box center [1073, 19] width 28 height 23
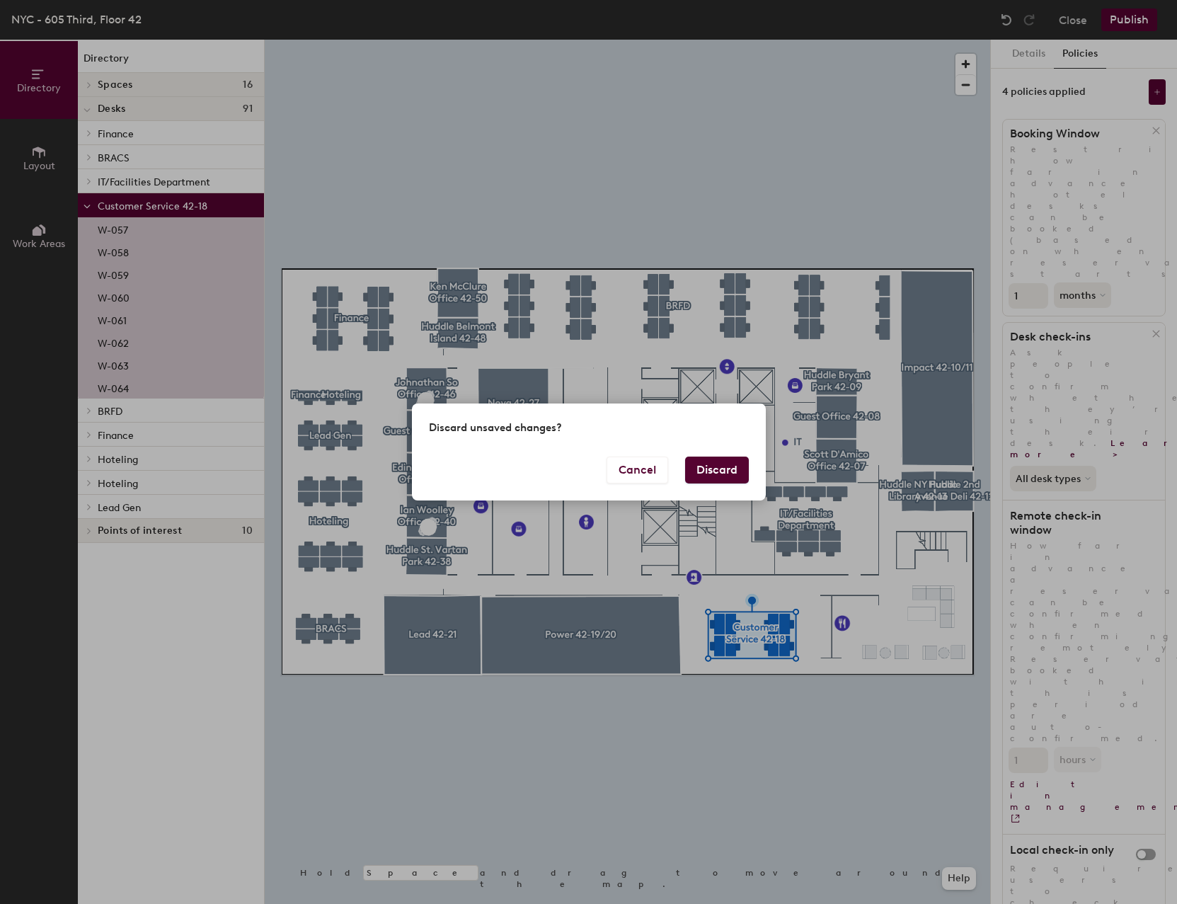
click at [736, 470] on button "Discard" at bounding box center [717, 469] width 64 height 27
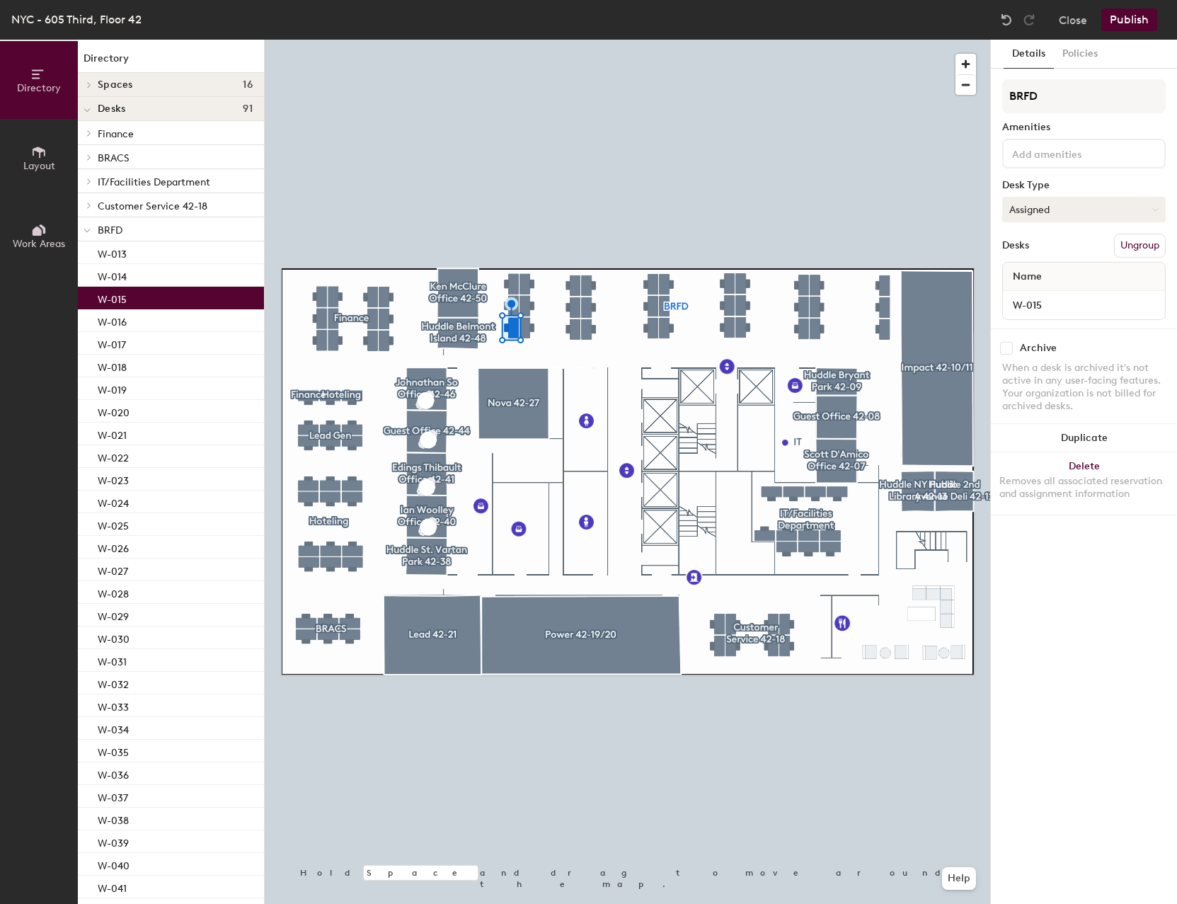
click at [1112, 209] on button "Assigned" at bounding box center [1083, 209] width 163 height 25
click at [1040, 294] on div "Hoteled" at bounding box center [1074, 295] width 142 height 21
click at [1136, 23] on button "Publish" at bounding box center [1129, 19] width 56 height 23
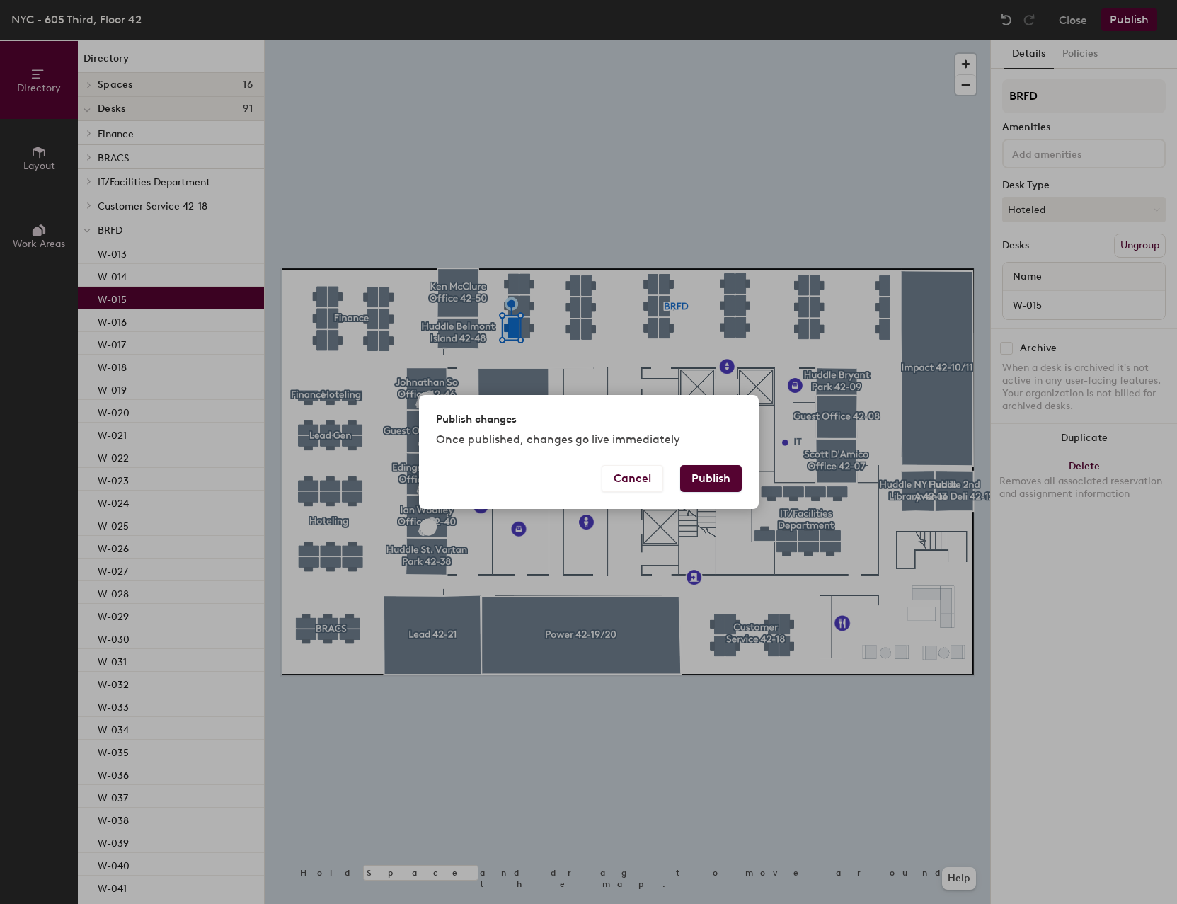
click at [730, 478] on button "Publish" at bounding box center [711, 478] width 62 height 27
